Goal: Transaction & Acquisition: Book appointment/travel/reservation

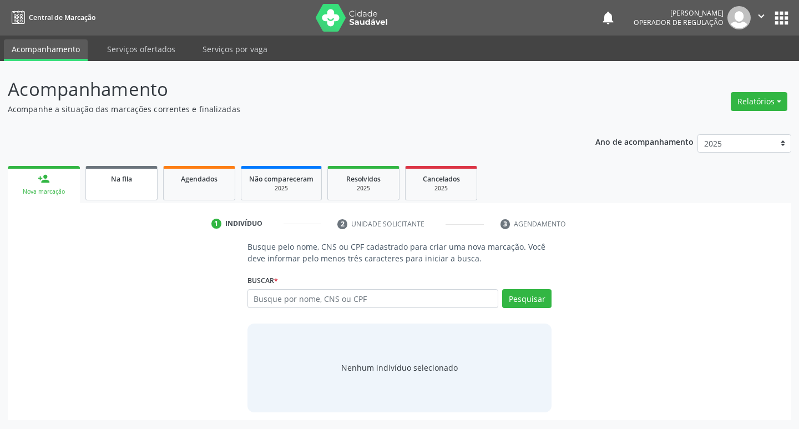
click at [89, 189] on link "Na fila" at bounding box center [121, 183] width 72 height 34
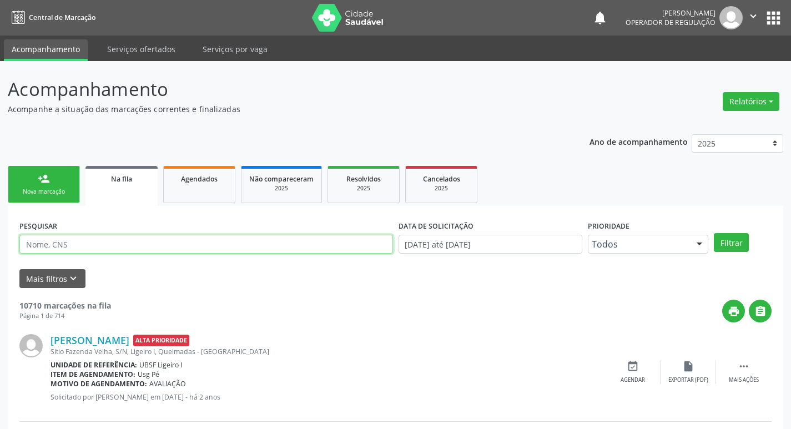
click at [109, 249] on input "text" at bounding box center [205, 244] width 373 height 19
type input "700507761396353"
click at [713, 233] on button "Filtrar" at bounding box center [730, 242] width 35 height 19
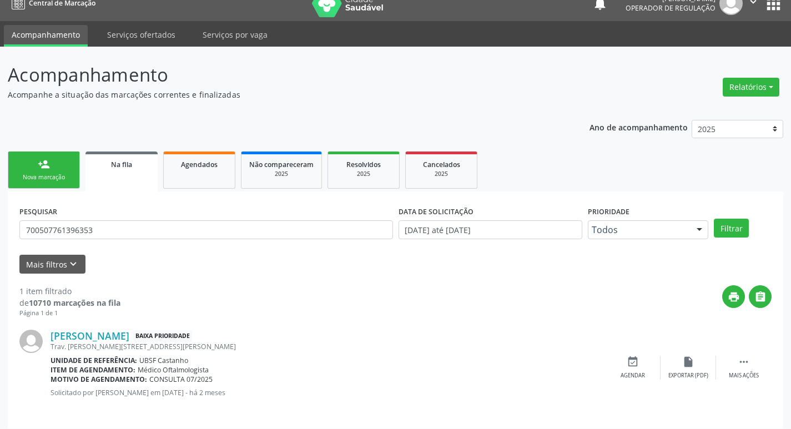
scroll to position [22, 0]
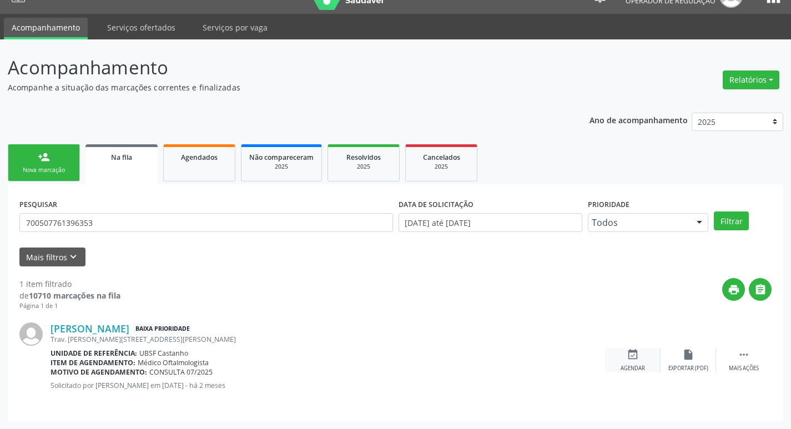
click at [635, 351] on icon "event_available" at bounding box center [632, 354] width 12 height 12
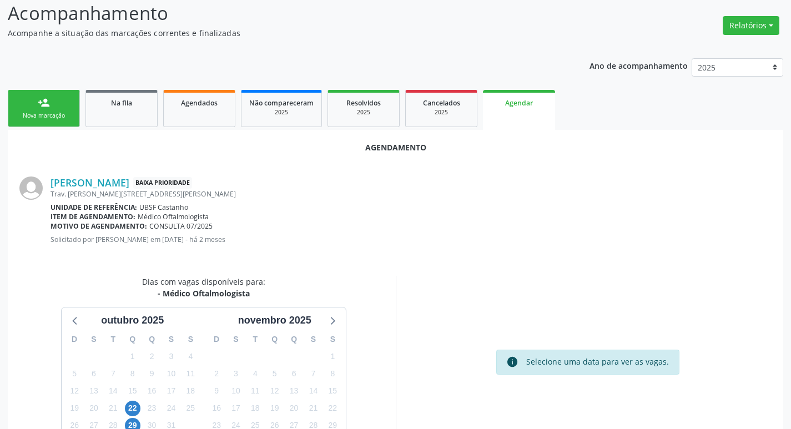
scroll to position [149, 0]
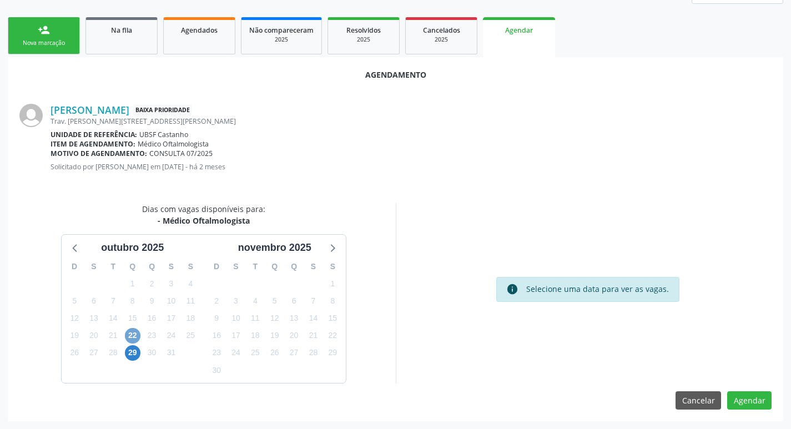
click at [132, 342] on span "22" at bounding box center [133, 336] width 16 height 16
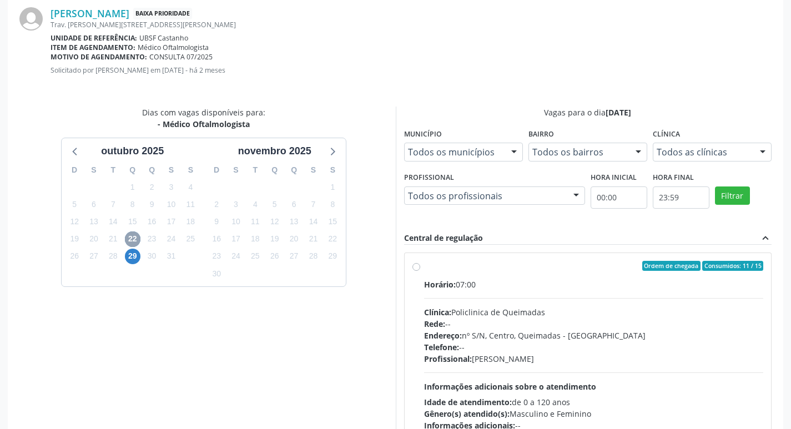
scroll to position [309, 0]
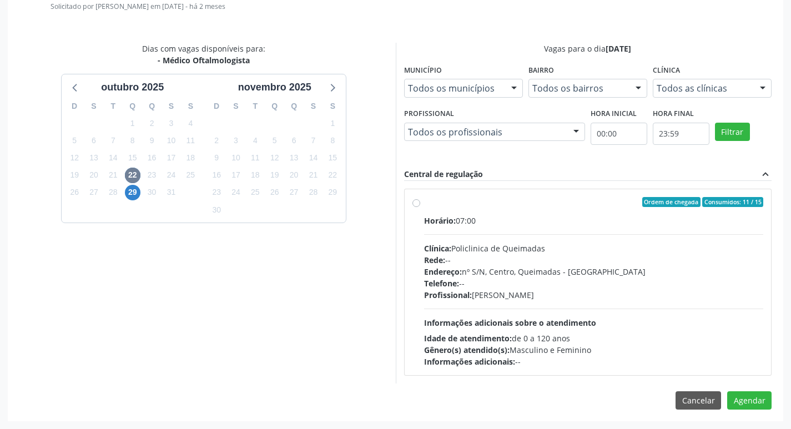
click at [455, 219] on span "Horário:" at bounding box center [440, 220] width 32 height 11
click at [420, 207] on input "Ordem de chegada Consumidos: 11 / 15 Horário: 07:00 Clínica: Policlinica de Que…" at bounding box center [416, 202] width 8 height 10
radio input "true"
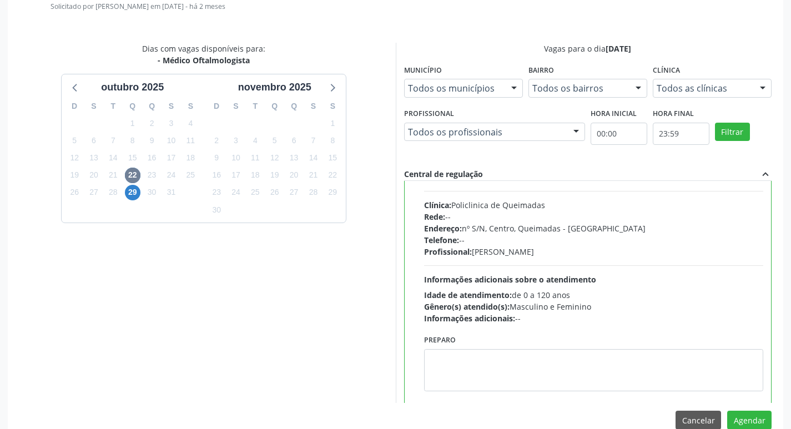
scroll to position [55, 0]
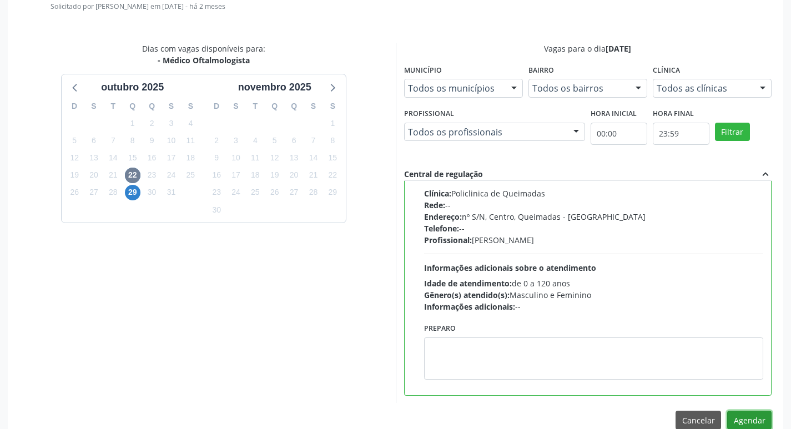
click at [752, 412] on button "Agendar" at bounding box center [749, 420] width 44 height 19
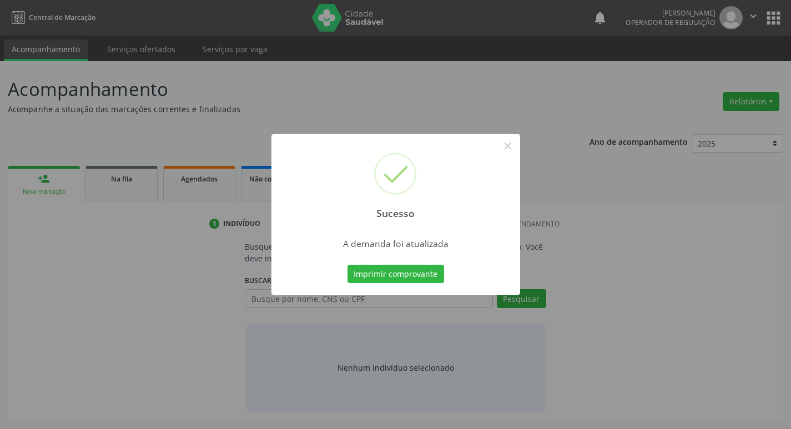
scroll to position [0, 0]
click at [403, 267] on button "Imprimir comprovante" at bounding box center [399, 274] width 97 height 19
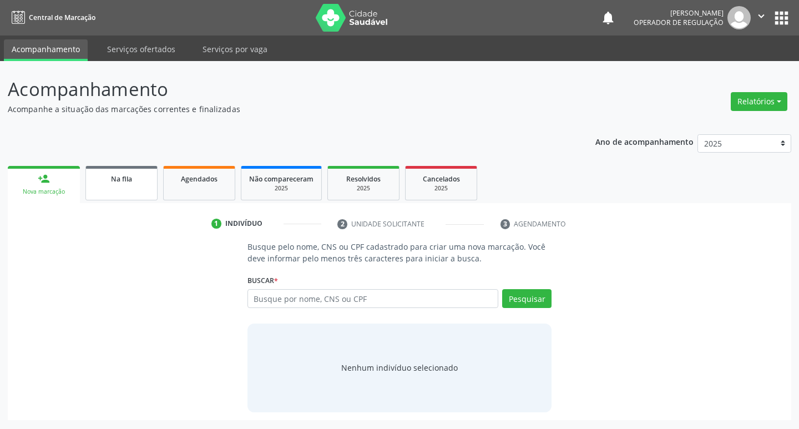
click at [126, 170] on link "Na fila" at bounding box center [121, 183] width 72 height 34
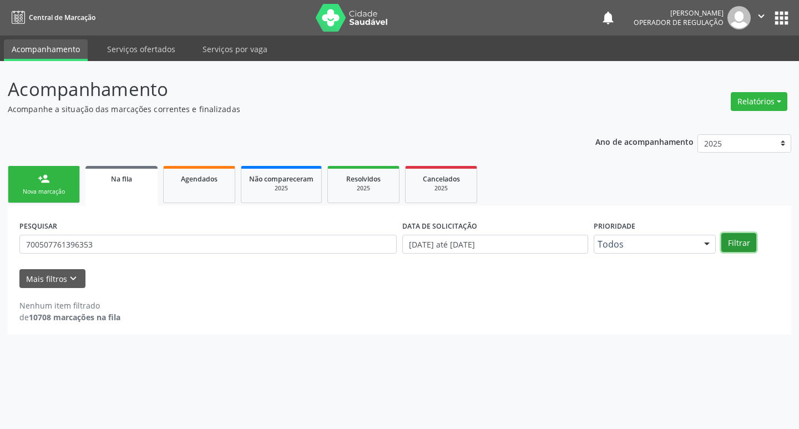
click at [748, 244] on button "Filtrar" at bounding box center [738, 242] width 35 height 19
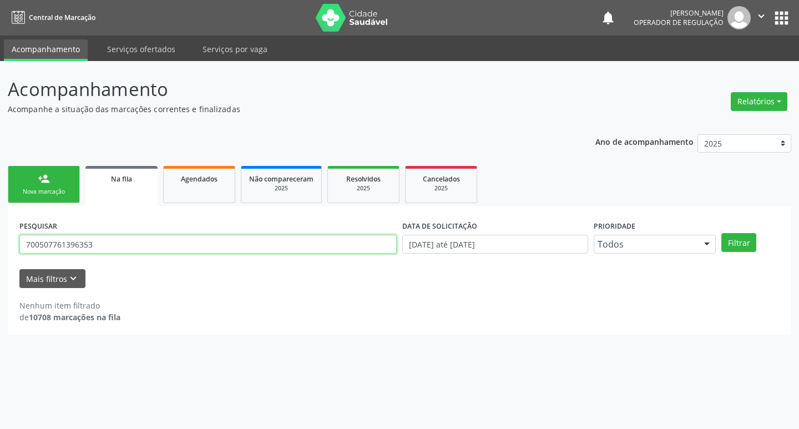
click at [112, 247] on input "700507761396353" at bounding box center [207, 244] width 377 height 19
type input "700009633681000"
click at [721, 233] on button "Filtrar" at bounding box center [738, 242] width 35 height 19
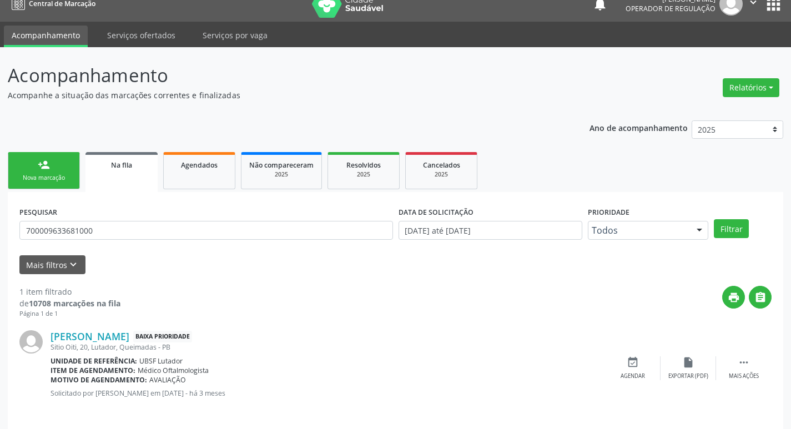
scroll to position [22, 0]
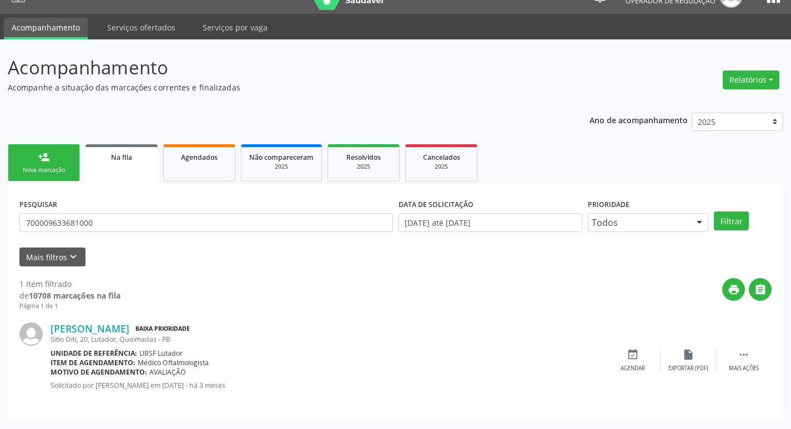
click at [636, 372] on div "[PERSON_NAME] Baixa Prioridade Sitio Oiti, 20, Lutador, Queimadas - PB Unidade …" at bounding box center [395, 360] width 752 height 99
click at [632, 357] on icon "event_available" at bounding box center [632, 354] width 12 height 12
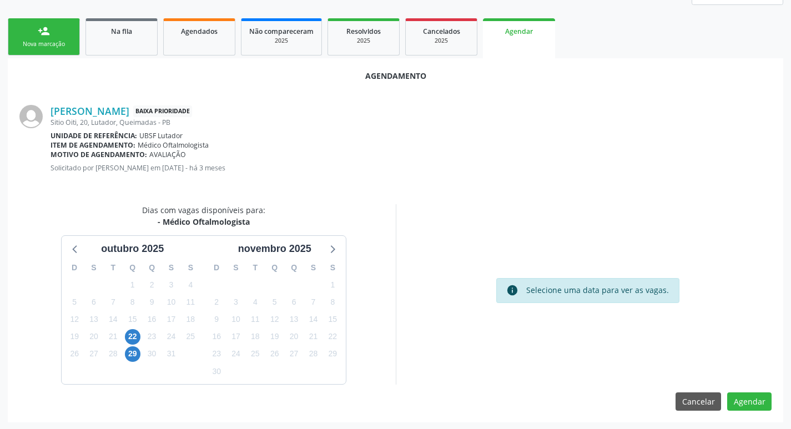
scroll to position [149, 0]
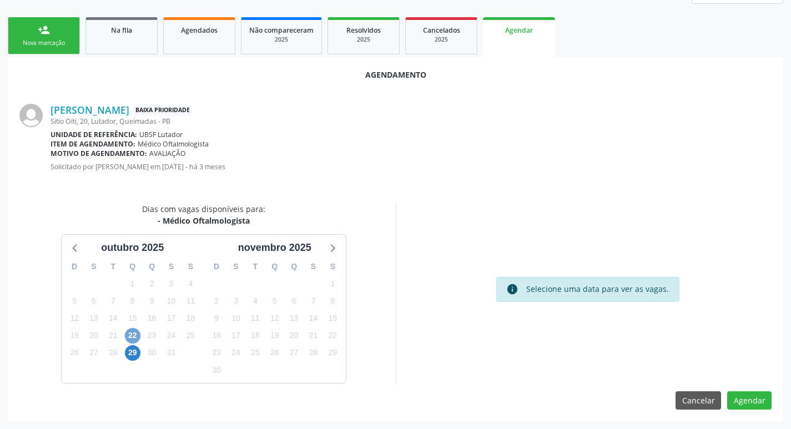
click at [136, 331] on span "22" at bounding box center [133, 336] width 16 height 16
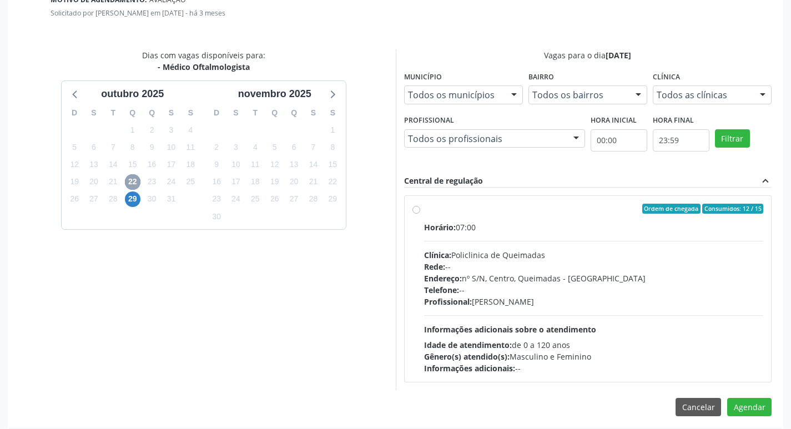
scroll to position [309, 0]
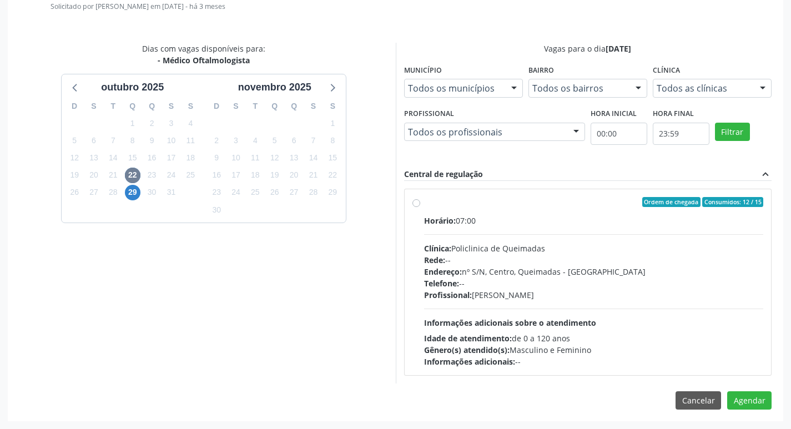
click at [641, 198] on div "Ordem de chegada Consumidos: 12 / 15" at bounding box center [594, 202] width 340 height 10
click at [420, 198] on input "Ordem de chegada Consumidos: 12 / 15 Horário: 07:00 Clínica: Policlinica de Que…" at bounding box center [416, 202] width 8 height 10
radio input "true"
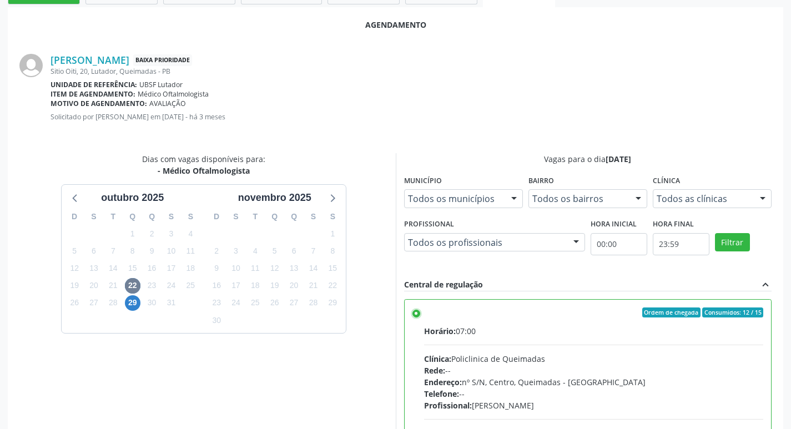
scroll to position [329, 0]
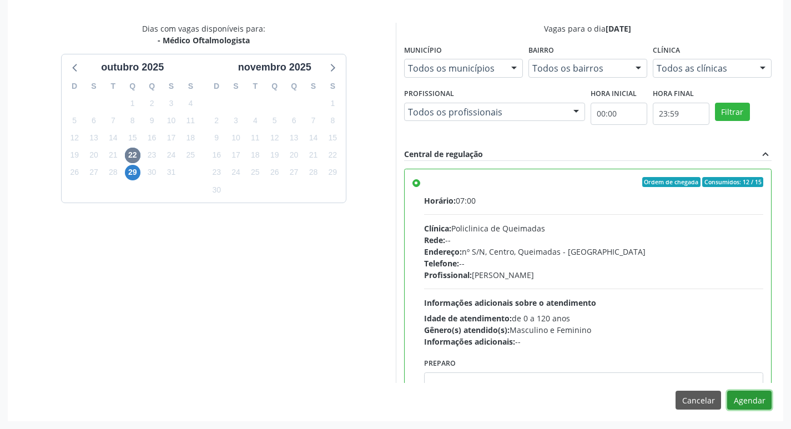
click at [765, 400] on button "Agendar" at bounding box center [749, 400] width 44 height 19
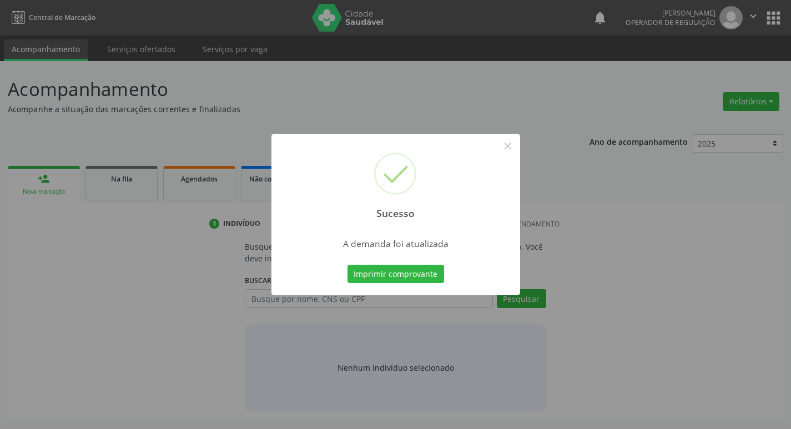
scroll to position [0, 0]
click at [397, 270] on button "Imprimir comprovante" at bounding box center [399, 274] width 97 height 19
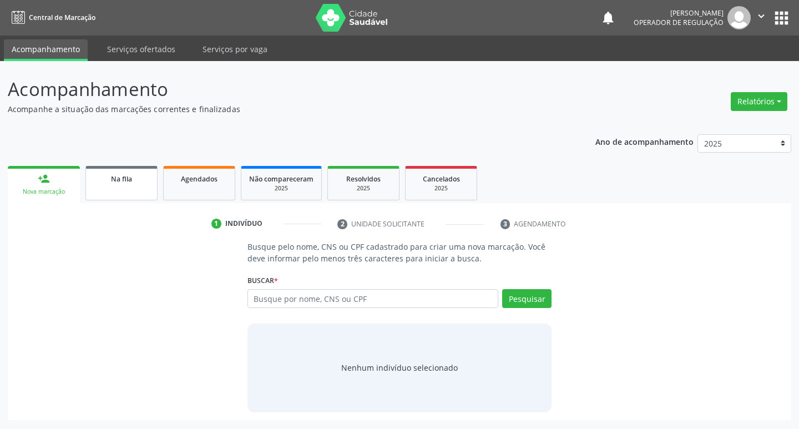
click at [136, 185] on link "Na fila" at bounding box center [121, 183] width 72 height 34
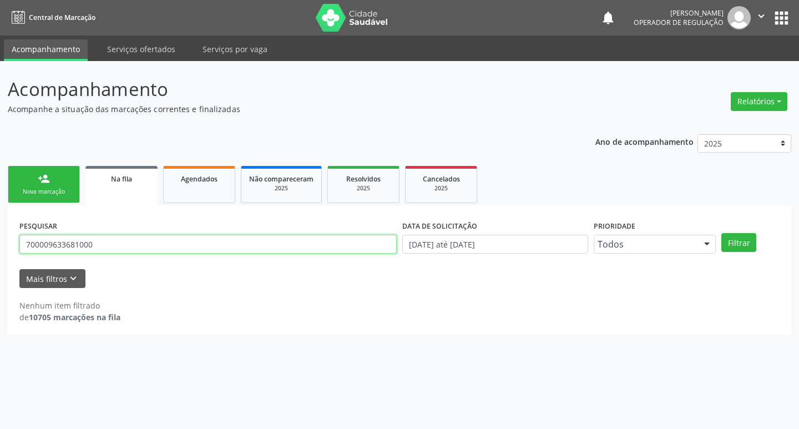
click at [186, 244] on input "700009633681000" at bounding box center [207, 244] width 377 height 19
type input "705002072397753"
click at [721, 233] on button "Filtrar" at bounding box center [738, 242] width 35 height 19
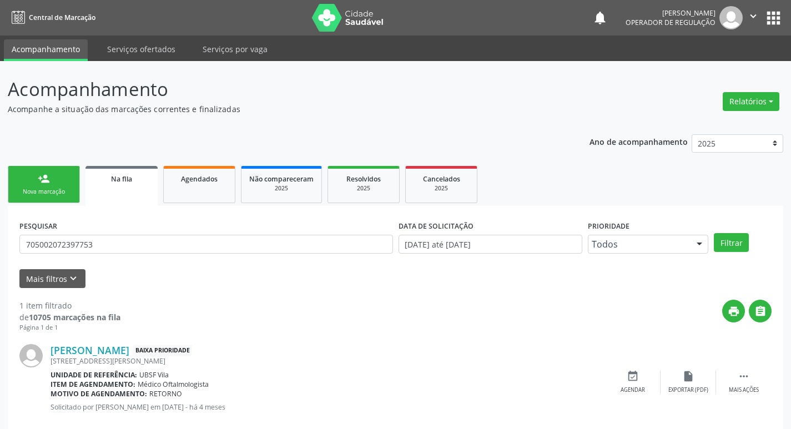
scroll to position [22, 0]
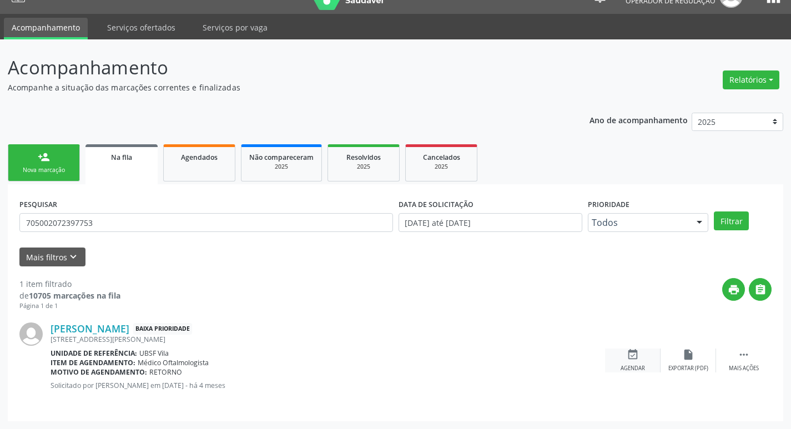
click at [638, 360] on icon "event_available" at bounding box center [632, 354] width 12 height 12
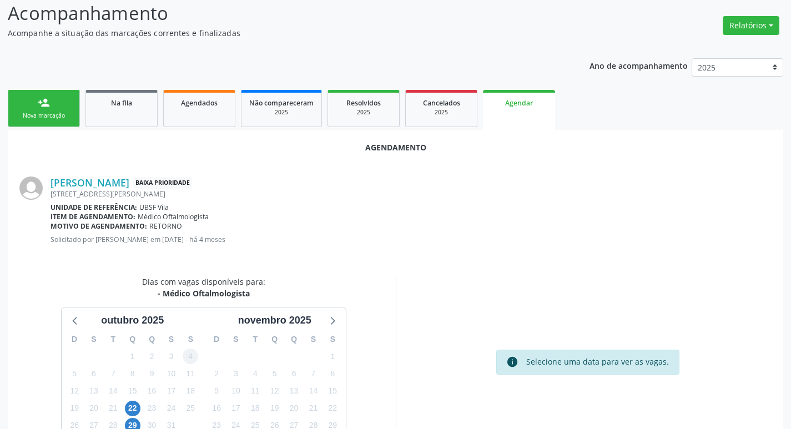
scroll to position [149, 0]
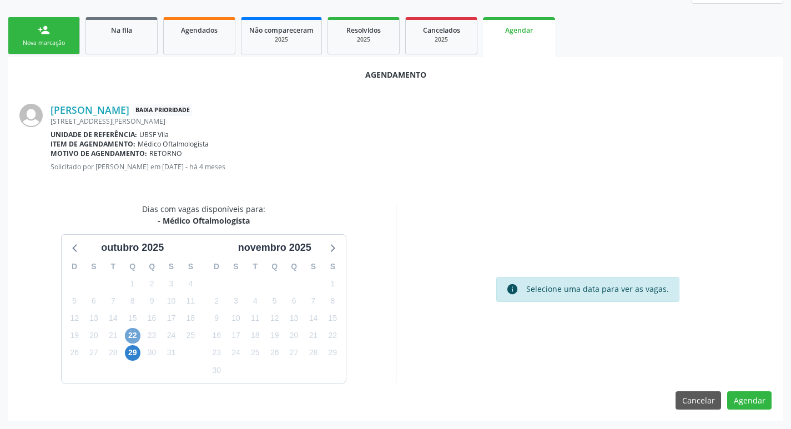
click at [129, 336] on span "22" at bounding box center [133, 336] width 16 height 16
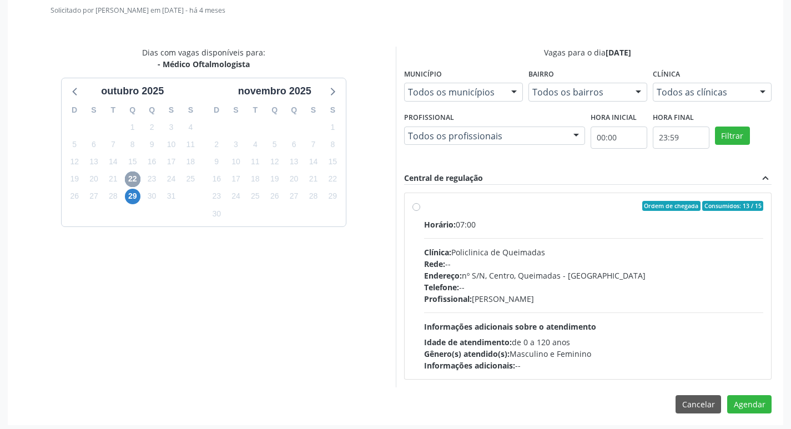
scroll to position [309, 0]
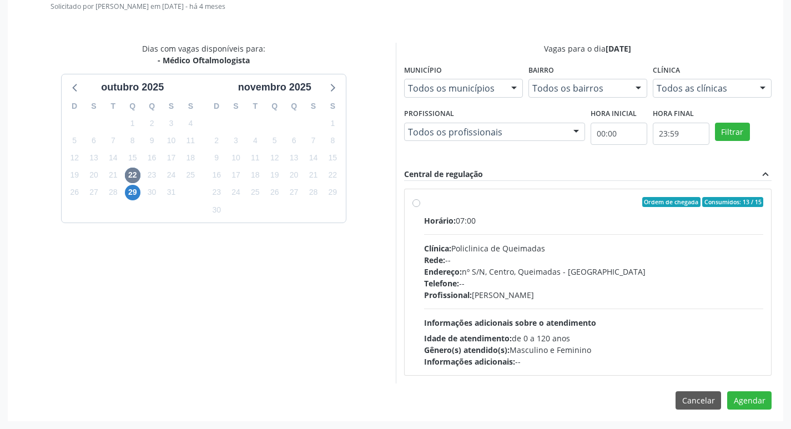
click at [593, 227] on div "Horário: 07:00 Clínica: Policlinica de Queimadas Rede: -- Endereço: nº S/N, Cen…" at bounding box center [594, 291] width 340 height 153
click at [420, 207] on input "Ordem de chegada Consumidos: 13 / 15 Horário: 07:00 Clínica: Policlinica de Que…" at bounding box center [416, 202] width 8 height 10
radio input "true"
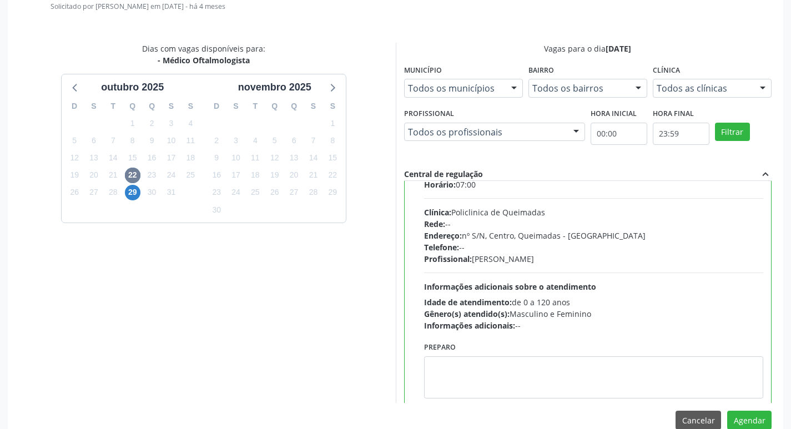
scroll to position [55, 0]
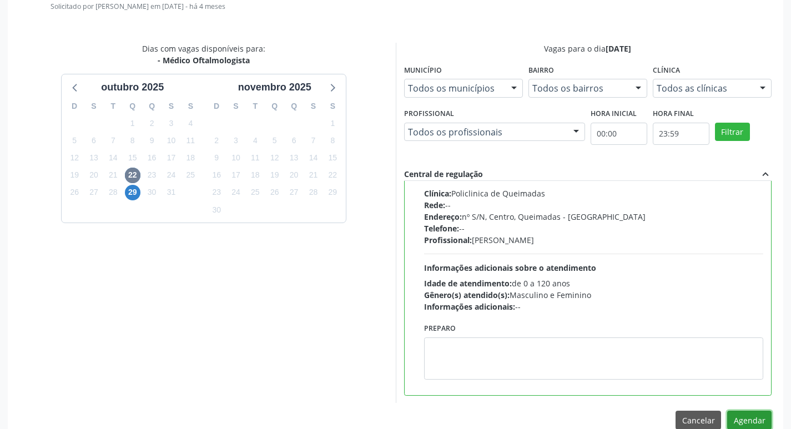
click at [758, 415] on button "Agendar" at bounding box center [749, 420] width 44 height 19
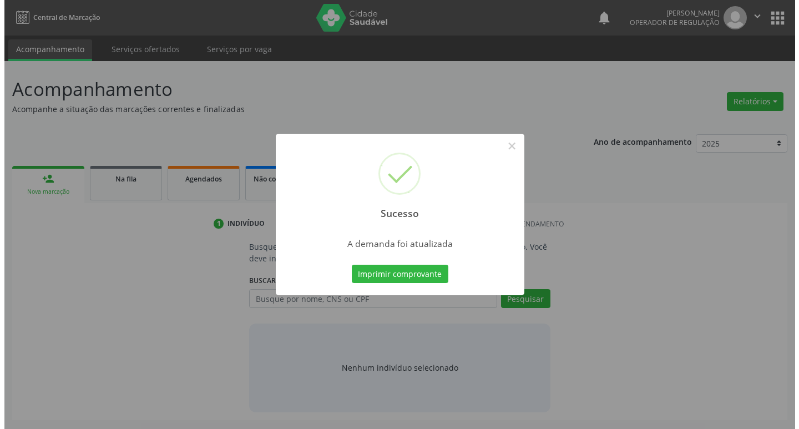
scroll to position [0, 0]
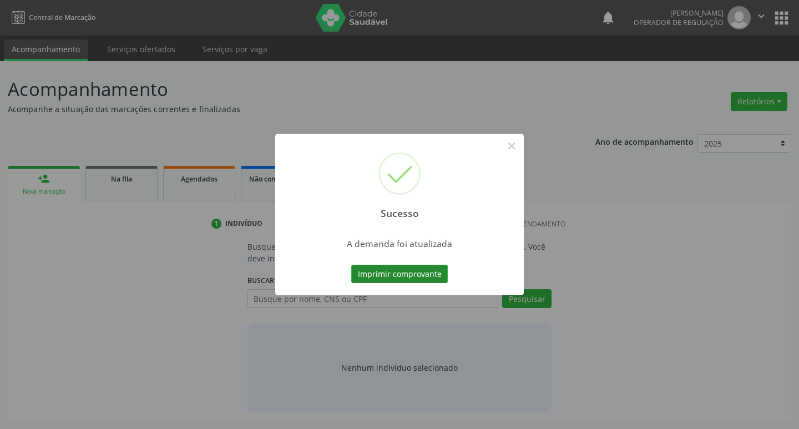
click at [382, 266] on button "Imprimir comprovante" at bounding box center [399, 274] width 97 height 19
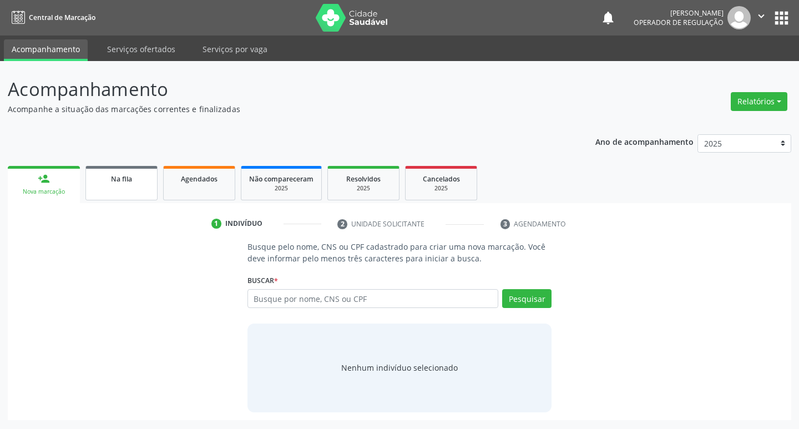
click at [129, 188] on link "Na fila" at bounding box center [121, 183] width 72 height 34
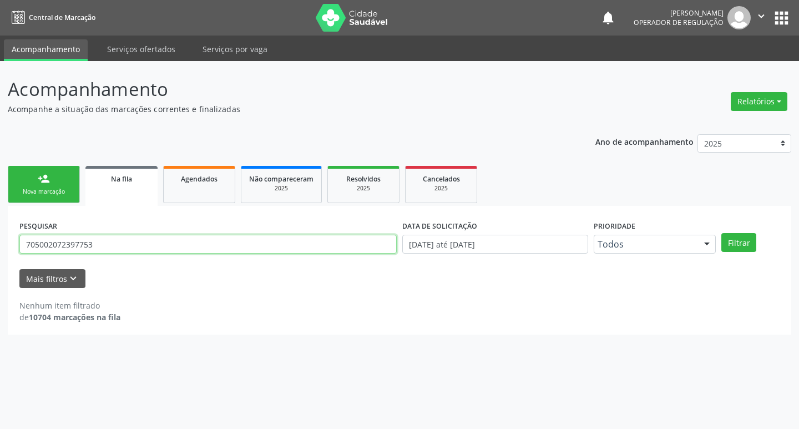
click at [114, 246] on input "705002072397753" at bounding box center [207, 244] width 377 height 19
type input "898004163960203"
click at [721, 233] on button "Filtrar" at bounding box center [738, 242] width 35 height 19
click at [108, 239] on input "898004163960203" at bounding box center [207, 244] width 377 height 19
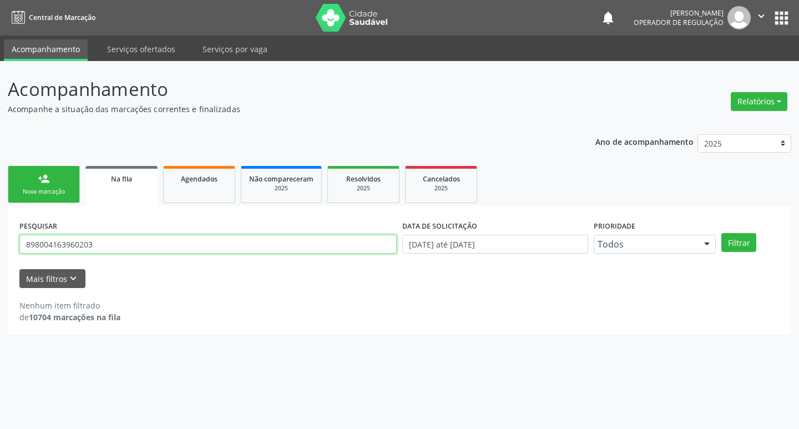
click at [108, 239] on input "898004163960203" at bounding box center [207, 244] width 377 height 19
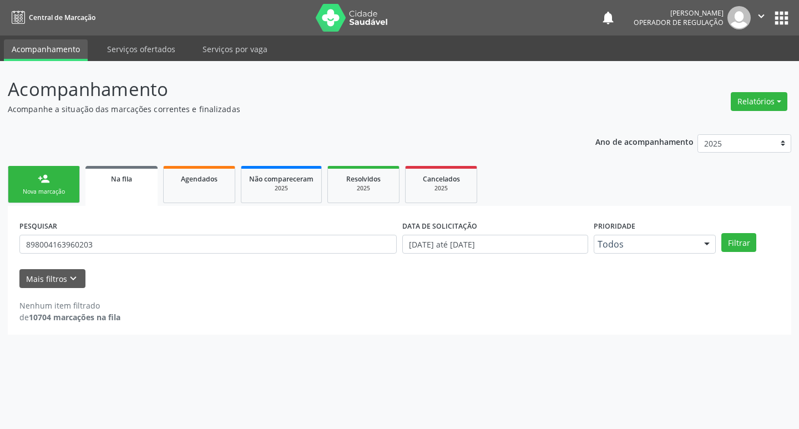
click at [779, 17] on button "apps" at bounding box center [781, 17] width 19 height 19
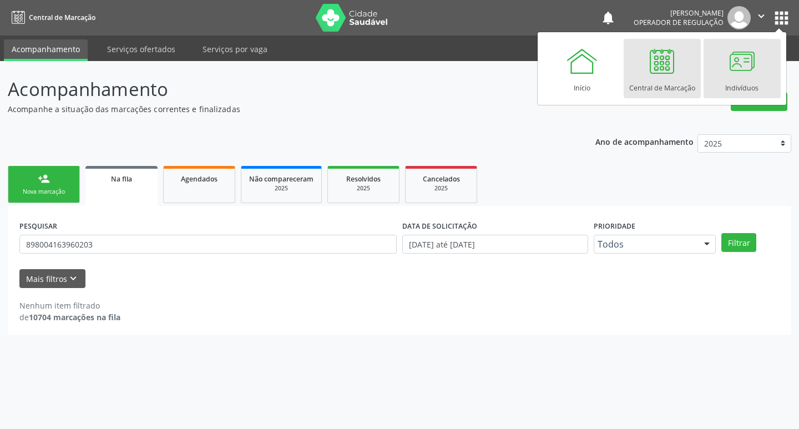
click at [754, 63] on div at bounding box center [741, 60] width 33 height 33
